Goal: Task Accomplishment & Management: Complete application form

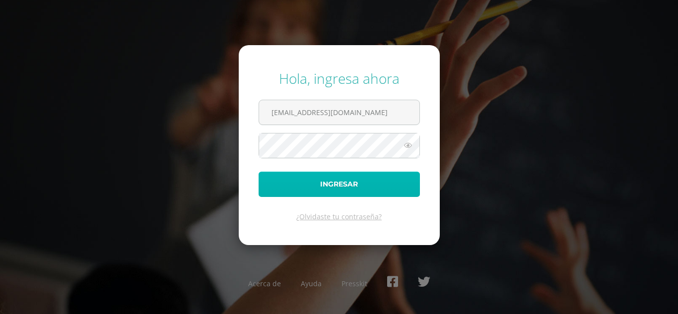
click at [274, 181] on button "Ingresar" at bounding box center [338, 184] width 161 height 25
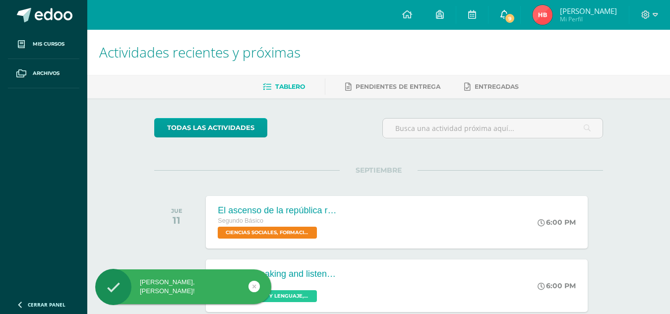
click at [509, 13] on icon at bounding box center [505, 14] width 8 height 9
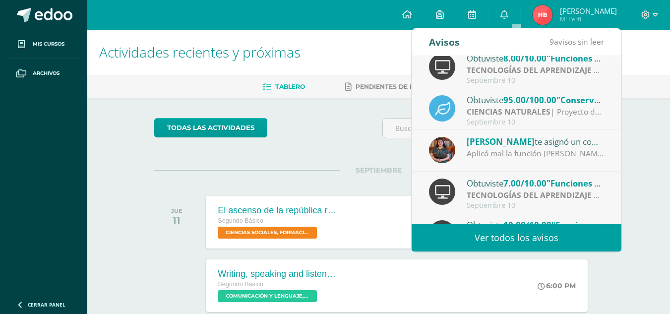
scroll to position [165, 0]
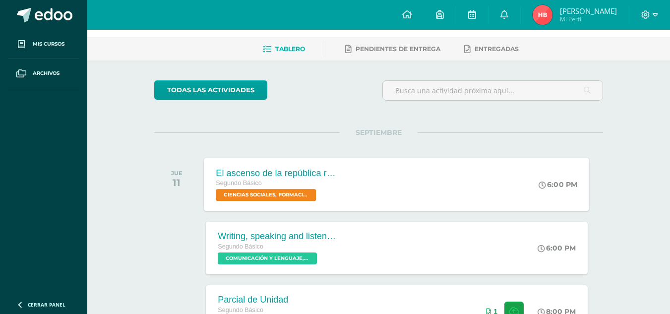
scroll to position [0, 0]
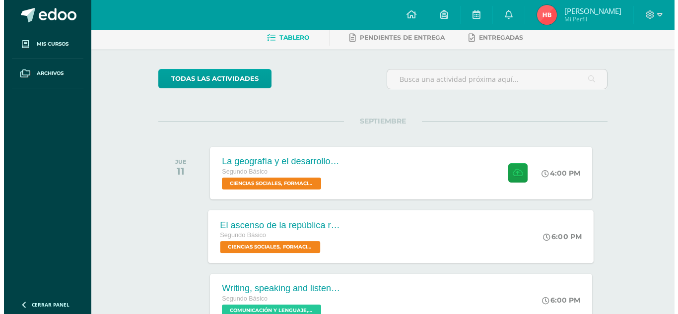
scroll to position [50, 0]
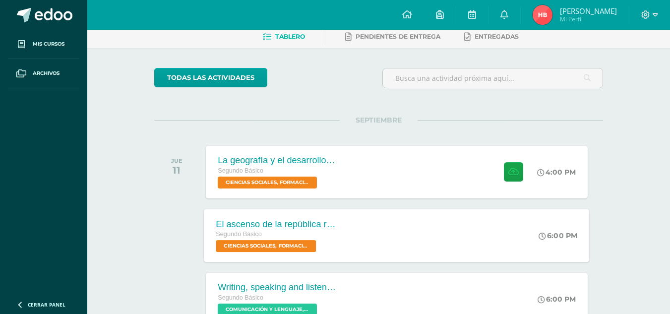
click at [256, 242] on span "CIENCIAS SOCIALES, FORMACIÓN CIUDADANA E INTERCULTURALIDAD 'Sección C'" at bounding box center [266, 246] width 100 height 12
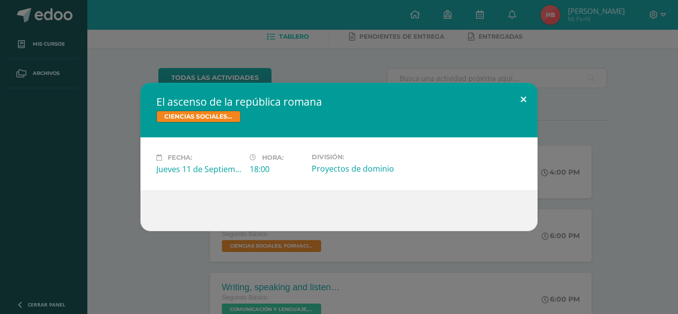
click at [522, 96] on button at bounding box center [523, 100] width 28 height 34
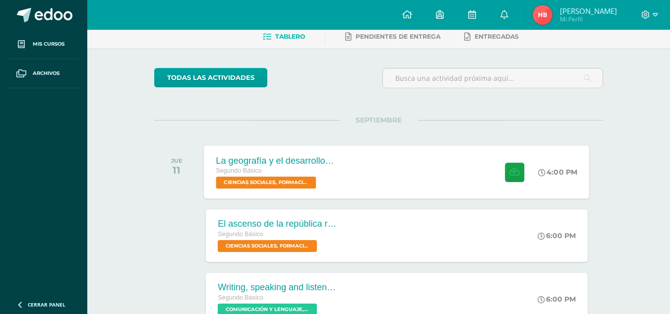
click at [285, 182] on span "CIENCIAS SOCIALES, FORMACIÓN CIUDADANA E INTERCULTURALIDAD 'Sección C'" at bounding box center [266, 183] width 100 height 12
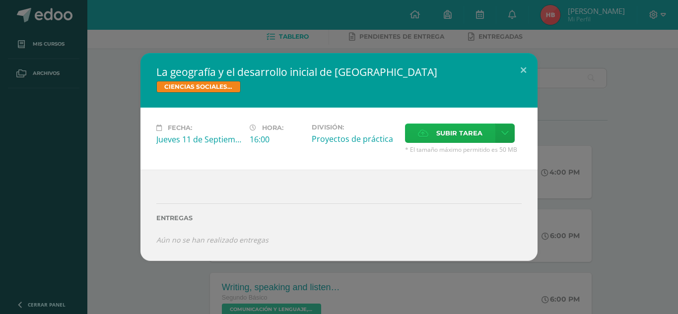
click at [442, 130] on span "Subir tarea" at bounding box center [459, 133] width 46 height 18
click at [0, 0] on input "Subir tarea" at bounding box center [0, 0] width 0 height 0
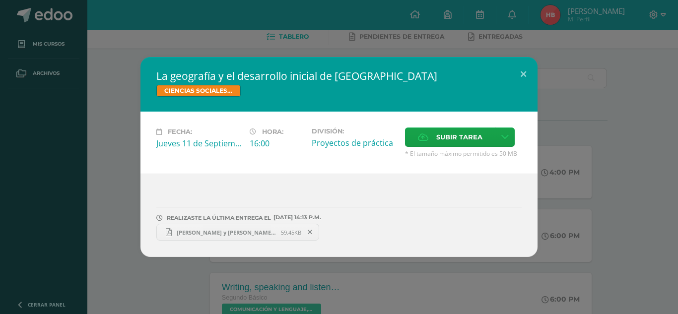
click at [209, 230] on span "Yojana Meletz y Delsy Gurecax.pdf" at bounding box center [226, 232] width 109 height 7
click at [308, 232] on icon at bounding box center [310, 232] width 4 height 7
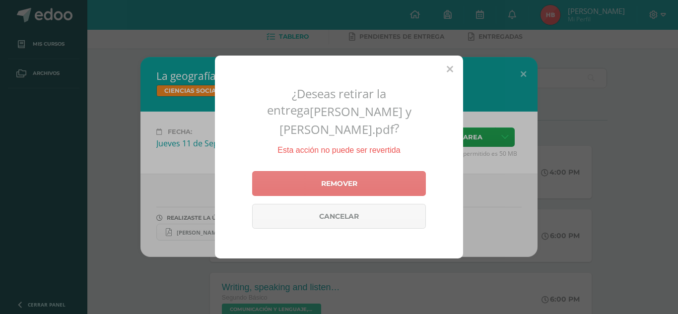
click at [342, 171] on link "Remover" at bounding box center [339, 183] width 174 height 25
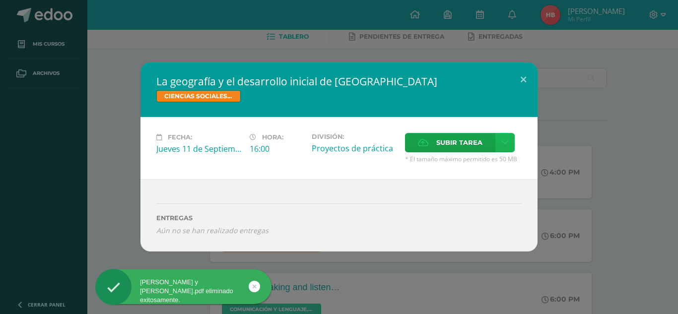
click at [498, 139] on link at bounding box center [504, 142] width 19 height 19
click at [460, 143] on span "Subir tarea" at bounding box center [459, 142] width 46 height 18
click at [0, 0] on input "Subir tarea" at bounding box center [0, 0] width 0 height 0
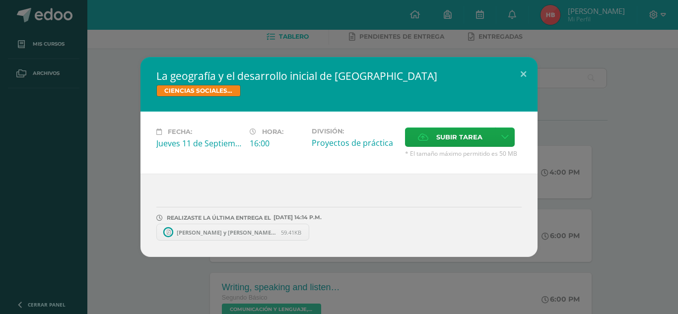
click at [233, 233] on span "Yojana Meletz y Delsy Gurecax (1).pdf" at bounding box center [226, 232] width 109 height 7
